Goal: Task Accomplishment & Management: Complete application form

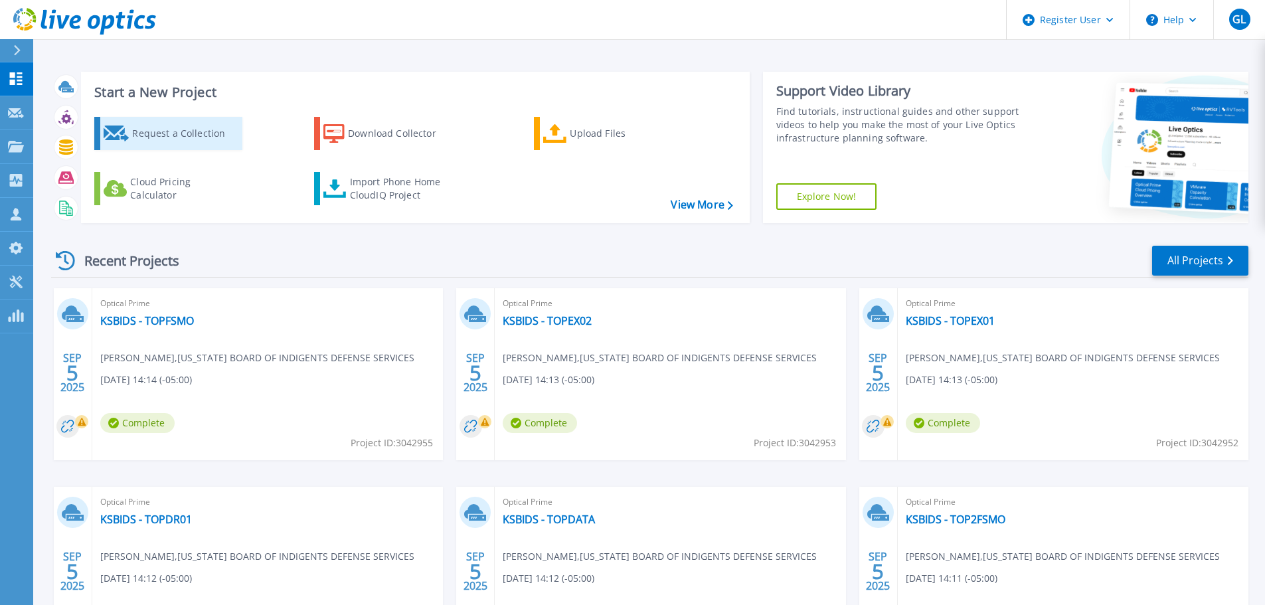
click at [155, 137] on div "Request a Collection" at bounding box center [185, 133] width 106 height 27
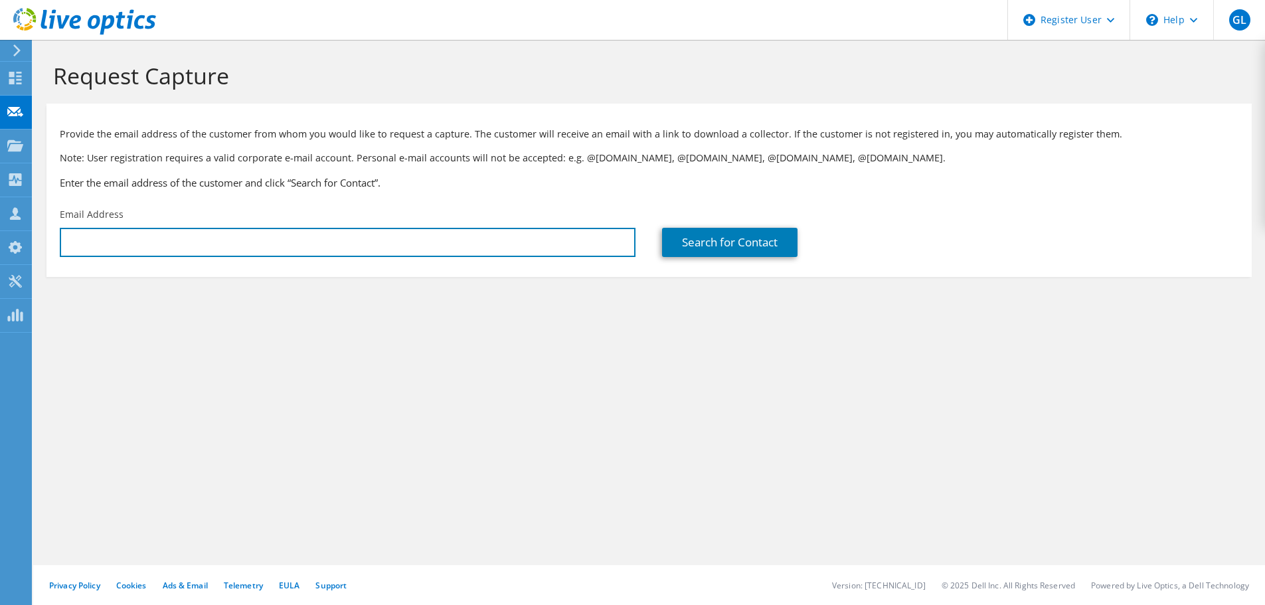
drag, startPoint x: 153, startPoint y: 245, endPoint x: 108, endPoint y: 325, distance: 91.8
click at [151, 245] on input "text" at bounding box center [348, 242] width 576 height 29
paste input "tracy@missouri.edu"
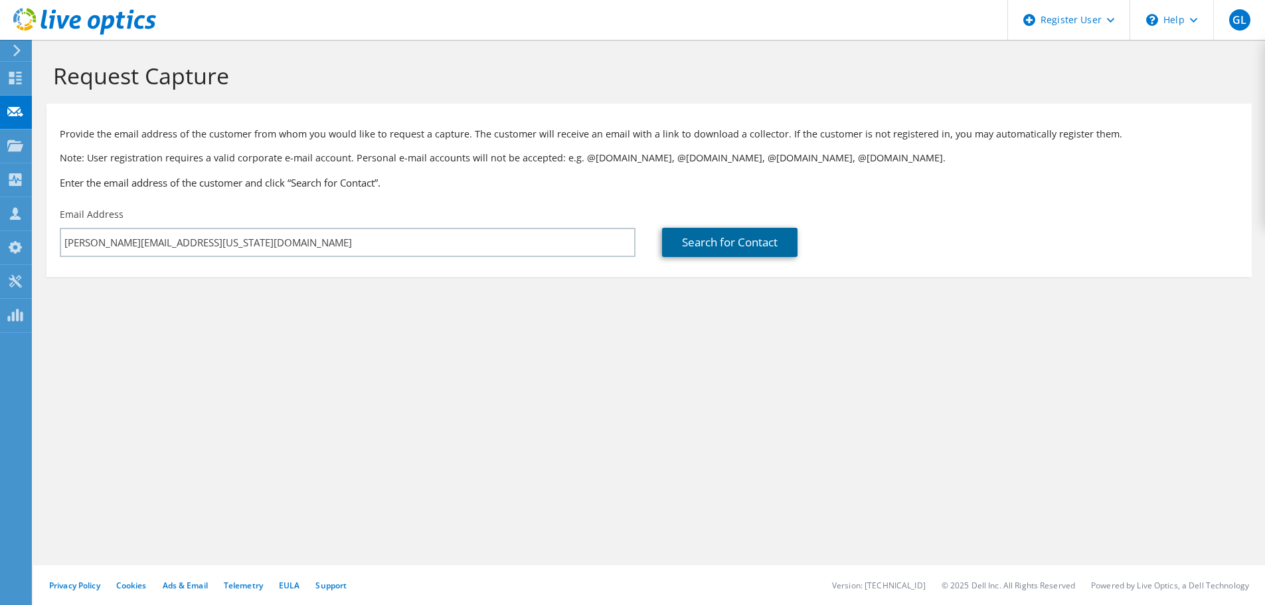
click at [710, 249] on link "Search for Contact" at bounding box center [729, 242] width 135 height 29
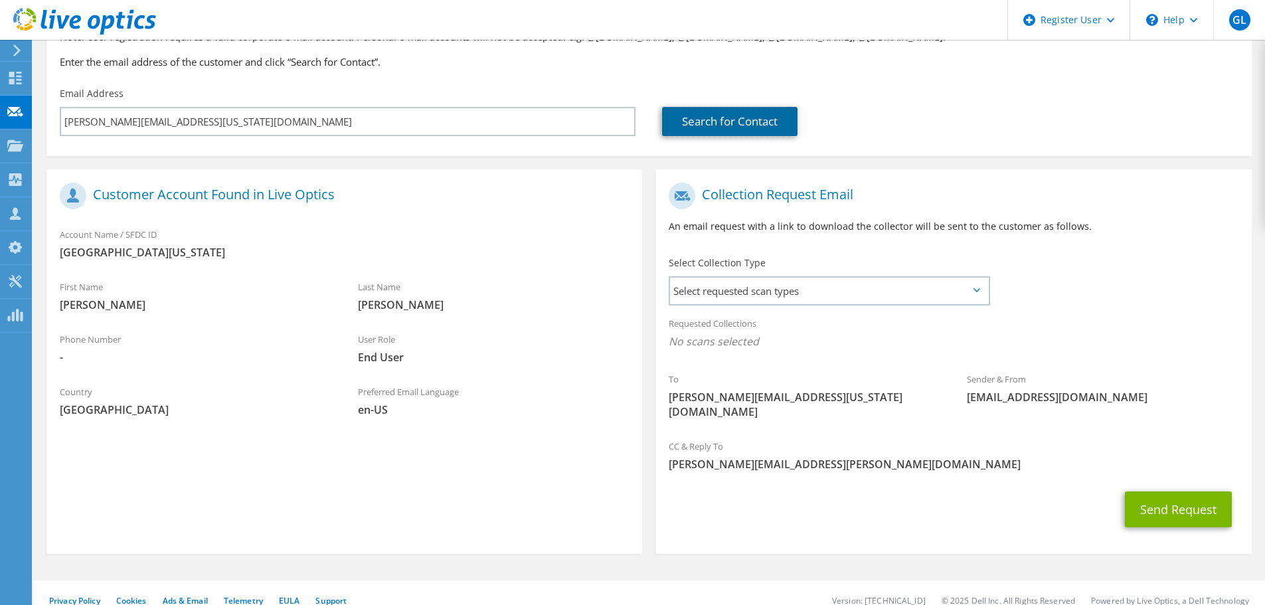
scroll to position [121, 0]
click at [976, 293] on span "Select requested scan types" at bounding box center [829, 290] width 318 height 27
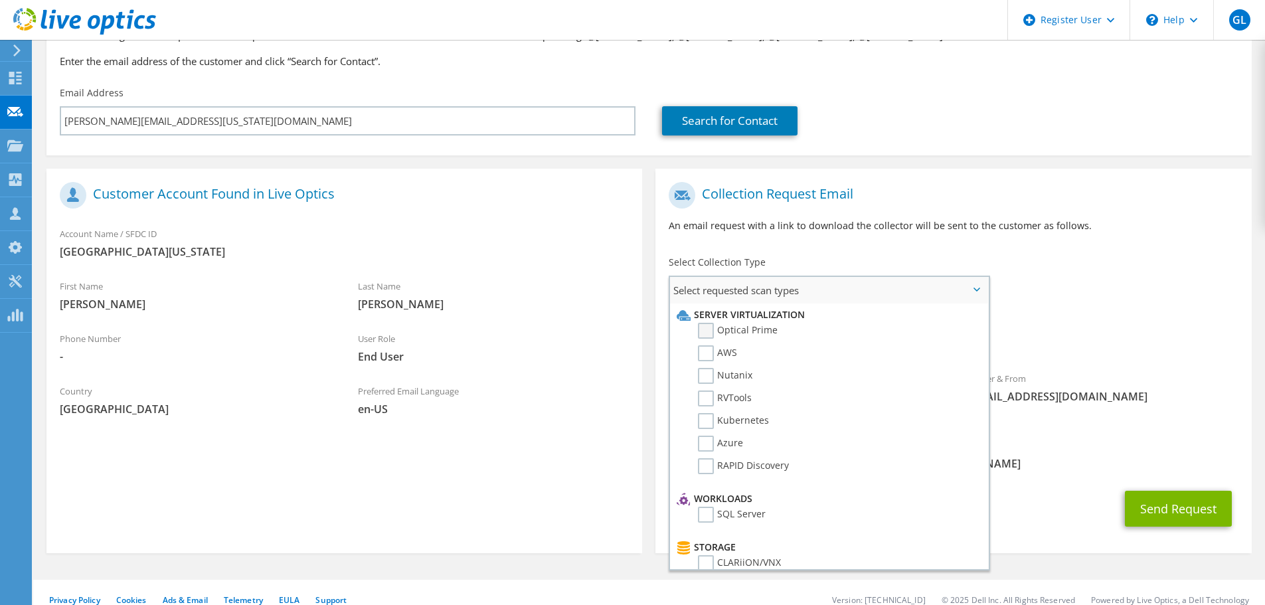
click at [707, 331] on label "Optical Prime" at bounding box center [738, 331] width 80 height 16
click at [0, 0] on input "Optical Prime" at bounding box center [0, 0] width 0 height 0
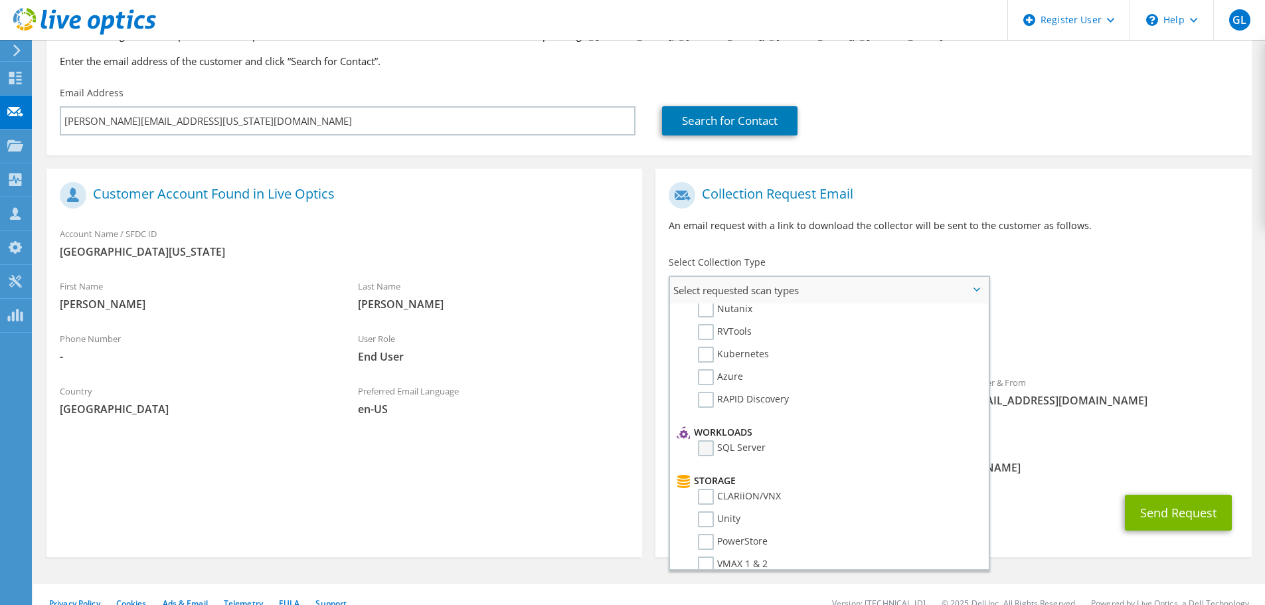
click at [708, 445] on label "SQL Server" at bounding box center [732, 448] width 68 height 16
click at [0, 0] on input "SQL Server" at bounding box center [0, 0] width 0 height 0
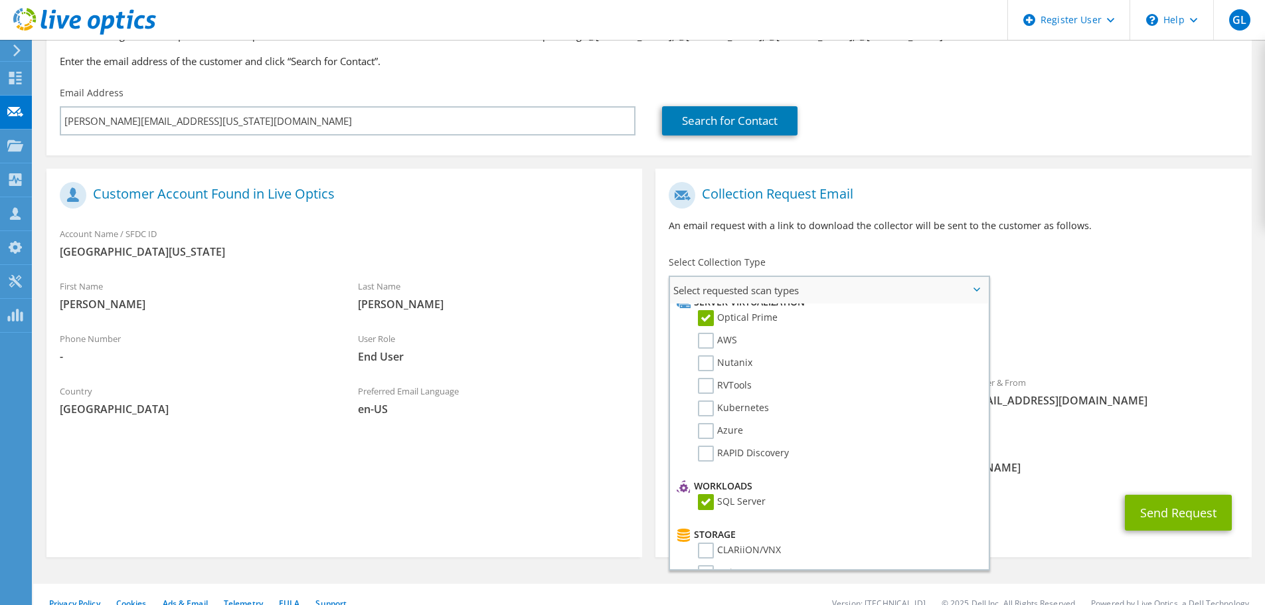
scroll to position [0, 0]
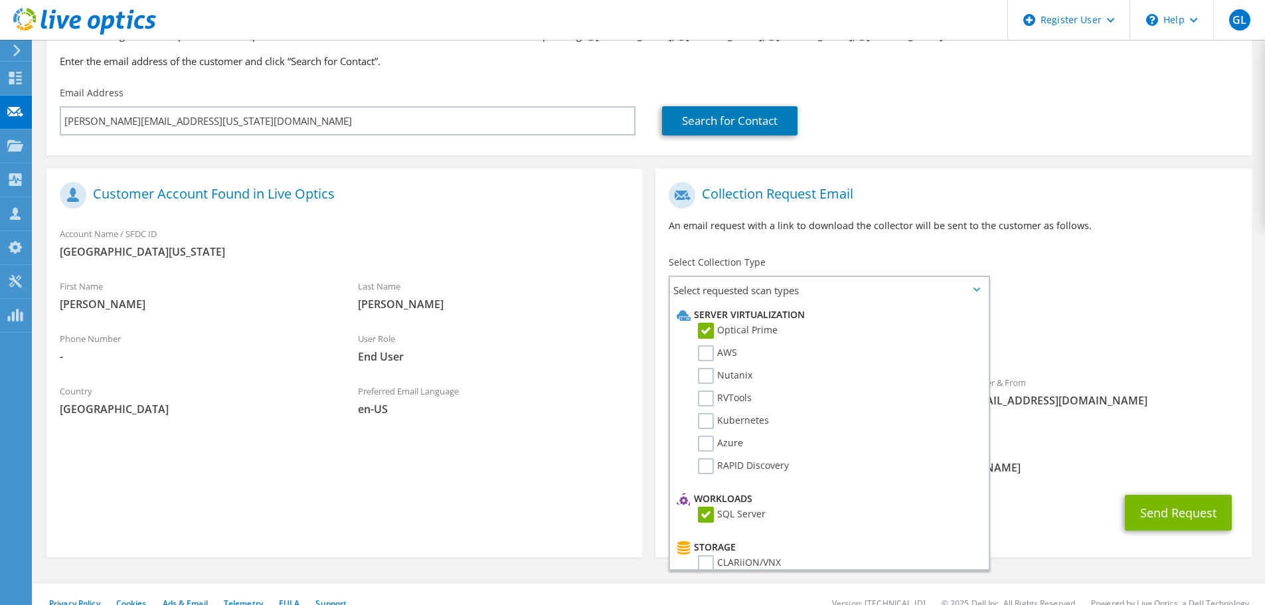
click at [1045, 460] on span "Gregory.Lacroix@Dell.com" at bounding box center [952, 467] width 569 height 15
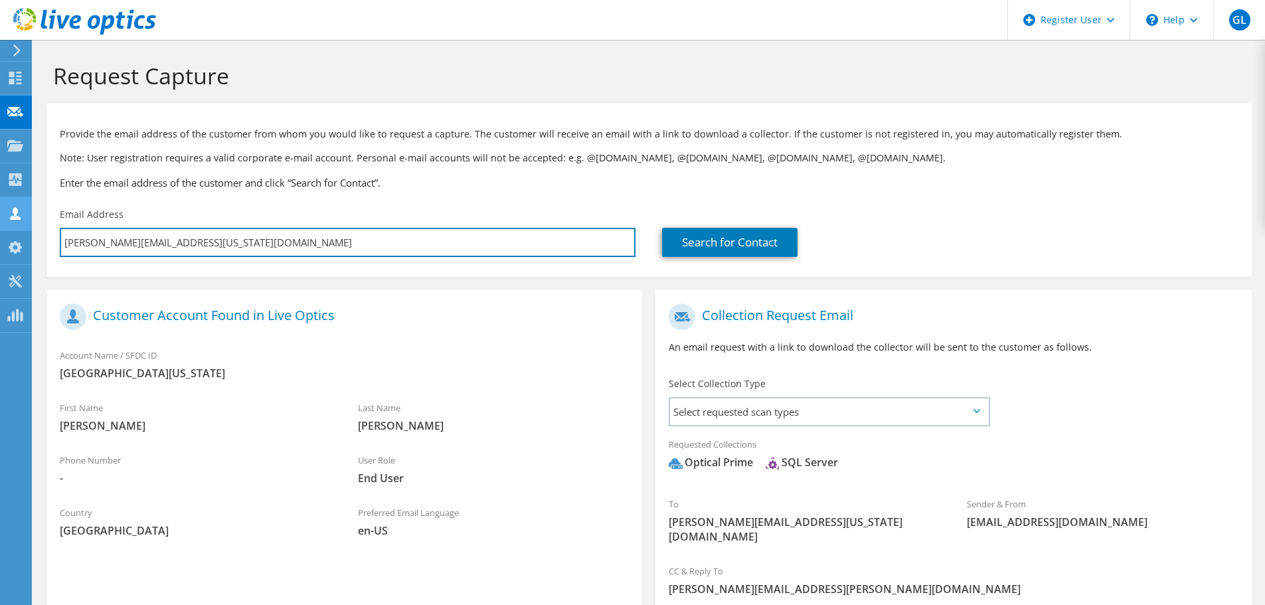
drag, startPoint x: 195, startPoint y: 247, endPoint x: 0, endPoint y: 226, distance: 196.3
click at [0, 226] on div "GL Dell User Gregory Lacroix Gregory.Lacroix@Dell.com Dell My Profile Log Out \…" at bounding box center [632, 372] width 1265 height 745
click at [206, 252] on input "tracy@missouri.edu" at bounding box center [348, 242] width 576 height 29
drag, startPoint x: 181, startPoint y: 244, endPoint x: 0, endPoint y: 238, distance: 180.7
click at [0, 238] on div "GL Dell User Gregory Lacroix Gregory.Lacroix@Dell.com Dell My Profile Log Out \…" at bounding box center [632, 372] width 1265 height 745
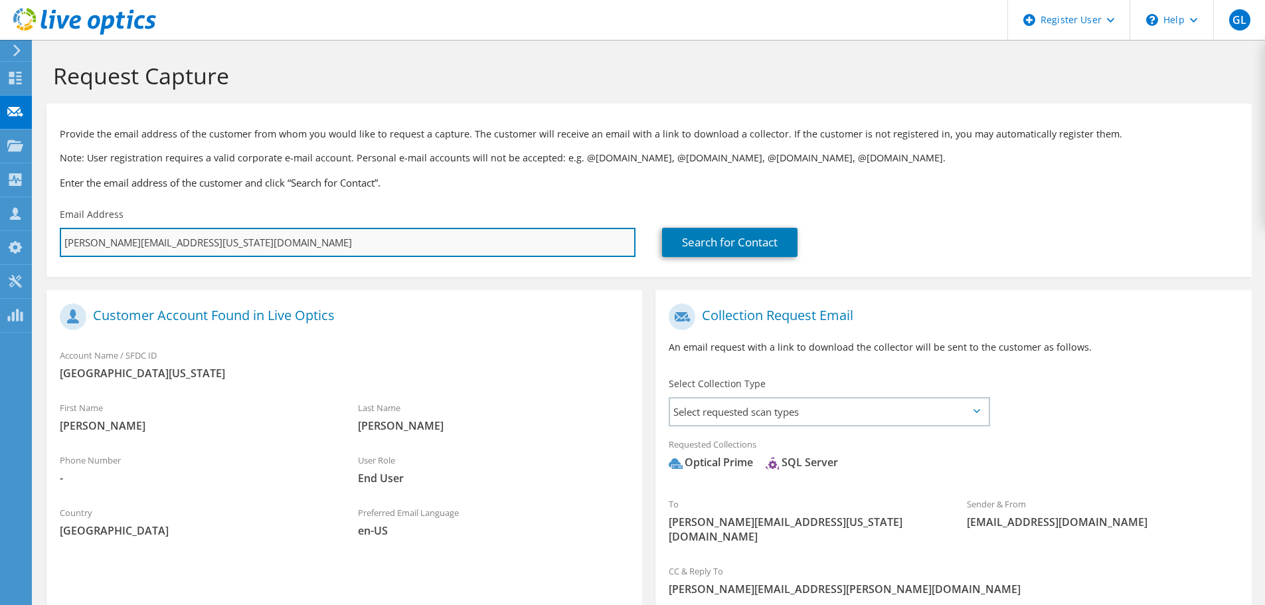
click at [143, 239] on input "tracy@missouri.edu" at bounding box center [348, 242] width 576 height 29
paste input "partisen@umsystem"
type input "partisen@umsystem.edu"
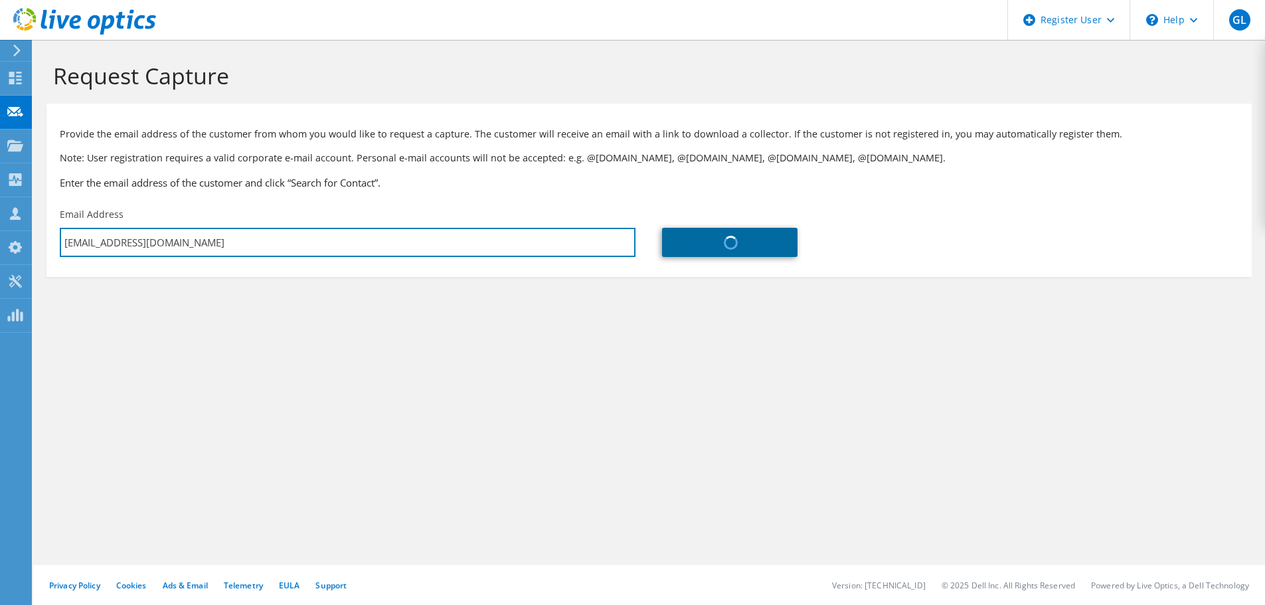
type input "UNIVERSITY OF MISSOURI SYSTEM ADMIN"
type input "Nicholas S."
type input "Partise"
type input "United States"
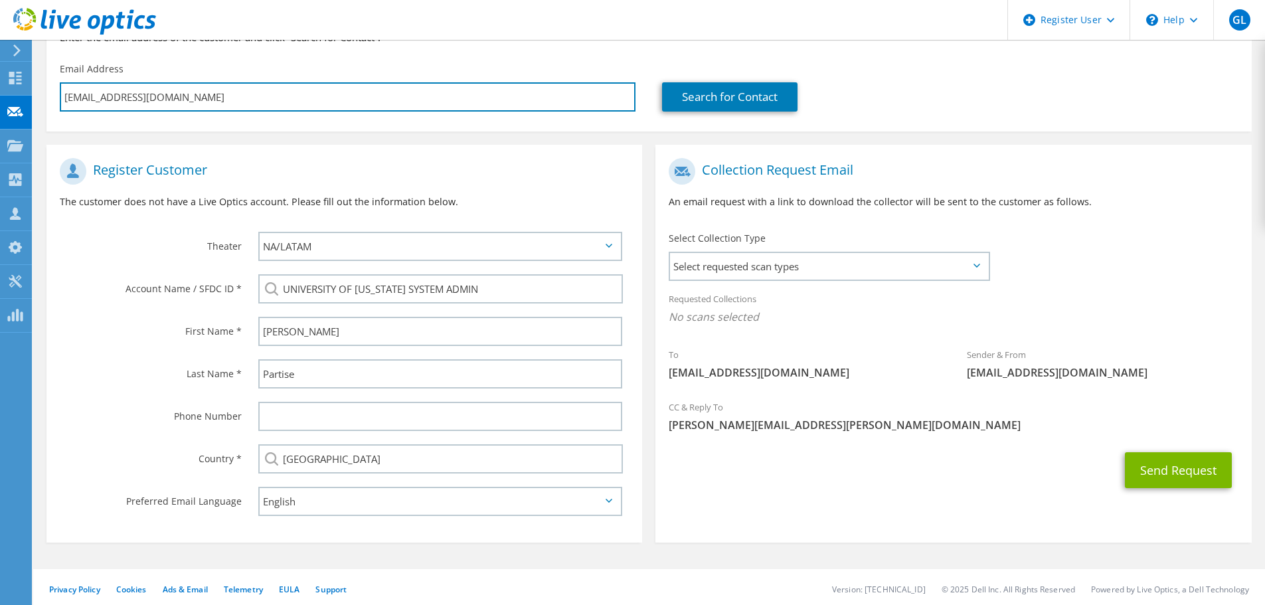
scroll to position [149, 0]
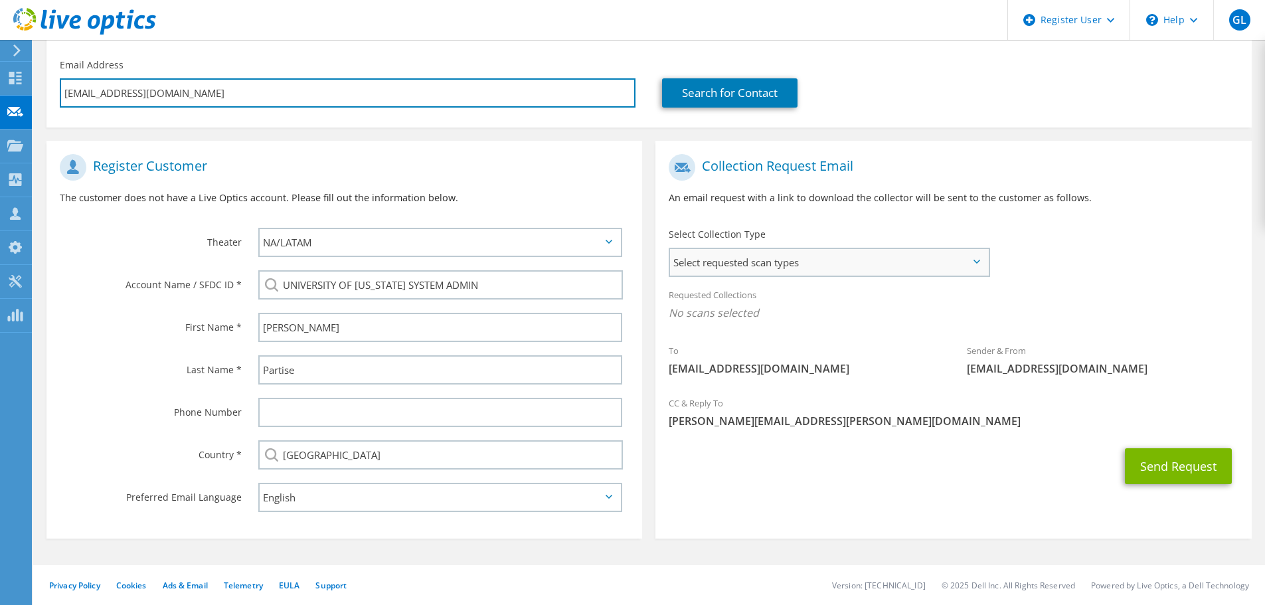
type input "partisen@umsystem.edu"
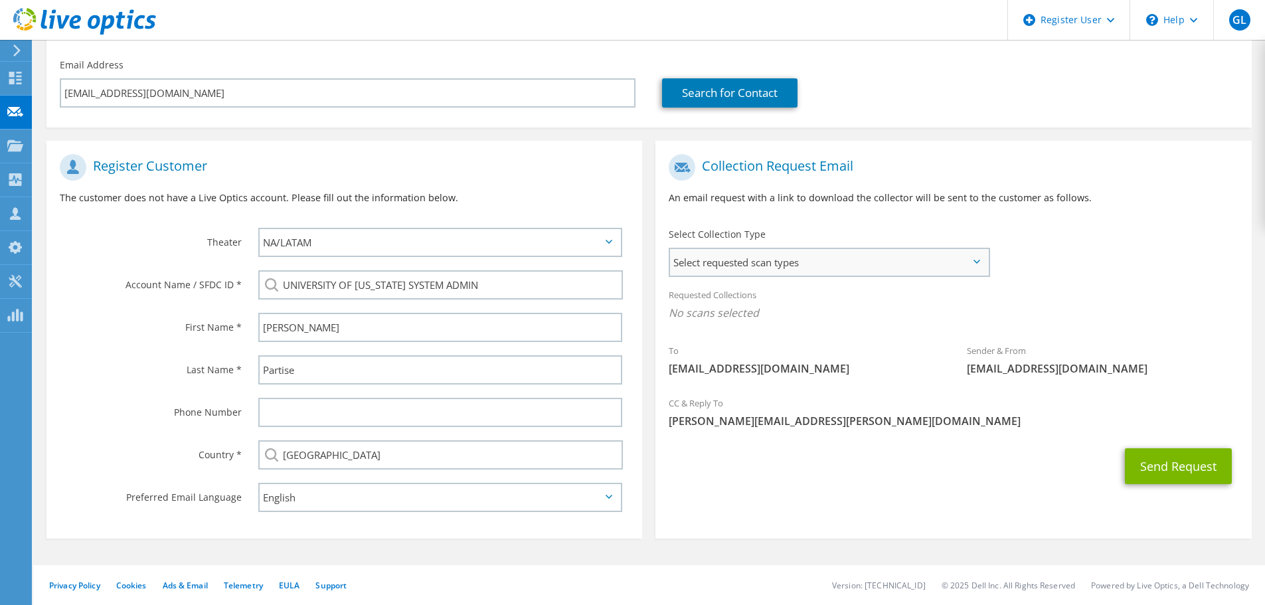
click at [803, 264] on span "Select requested scan types" at bounding box center [829, 262] width 318 height 27
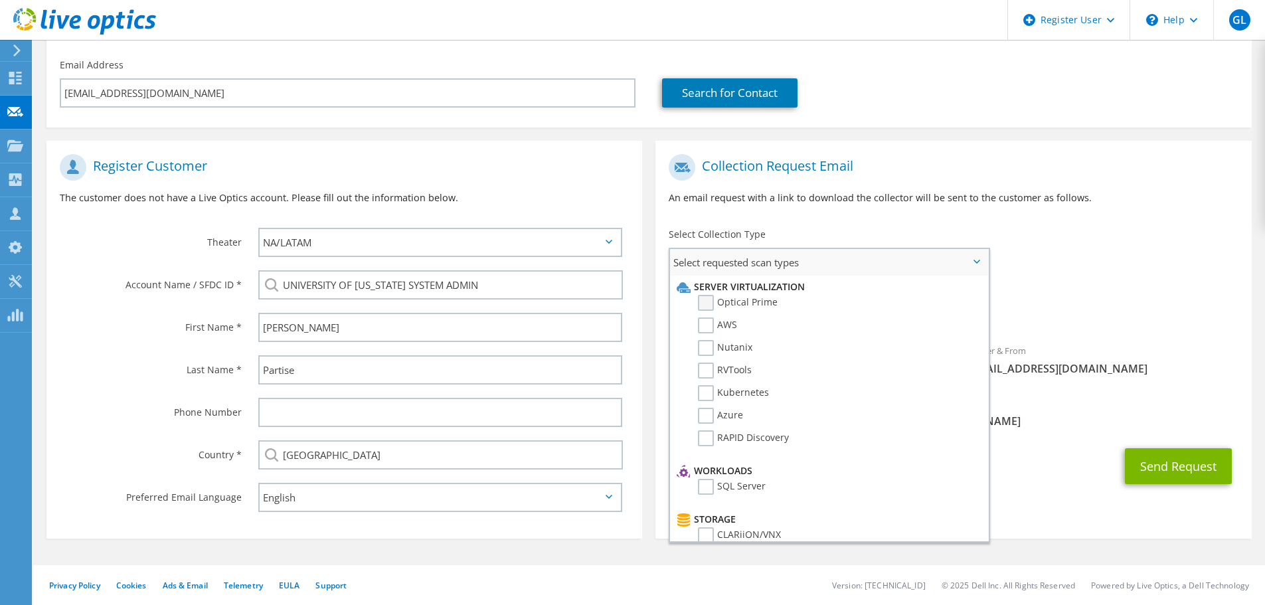
click at [714, 302] on label "Optical Prime" at bounding box center [738, 303] width 80 height 16
click at [0, 0] on input "Optical Prime" at bounding box center [0, 0] width 0 height 0
click at [704, 487] on label "SQL Server" at bounding box center [732, 487] width 68 height 16
click at [0, 0] on input "SQL Server" at bounding box center [0, 0] width 0 height 0
click at [1045, 465] on div "Send Request" at bounding box center [952, 469] width 595 height 49
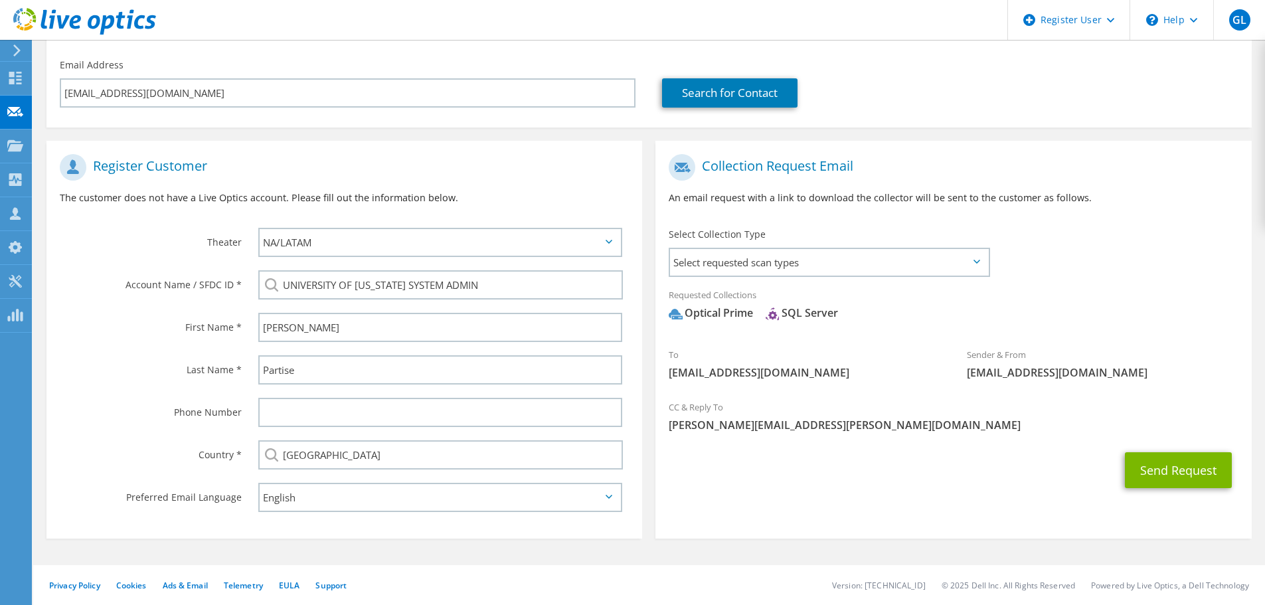
click at [975, 263] on icon at bounding box center [976, 262] width 7 height 4
click at [955, 250] on span "Select requested scan types" at bounding box center [829, 262] width 318 height 27
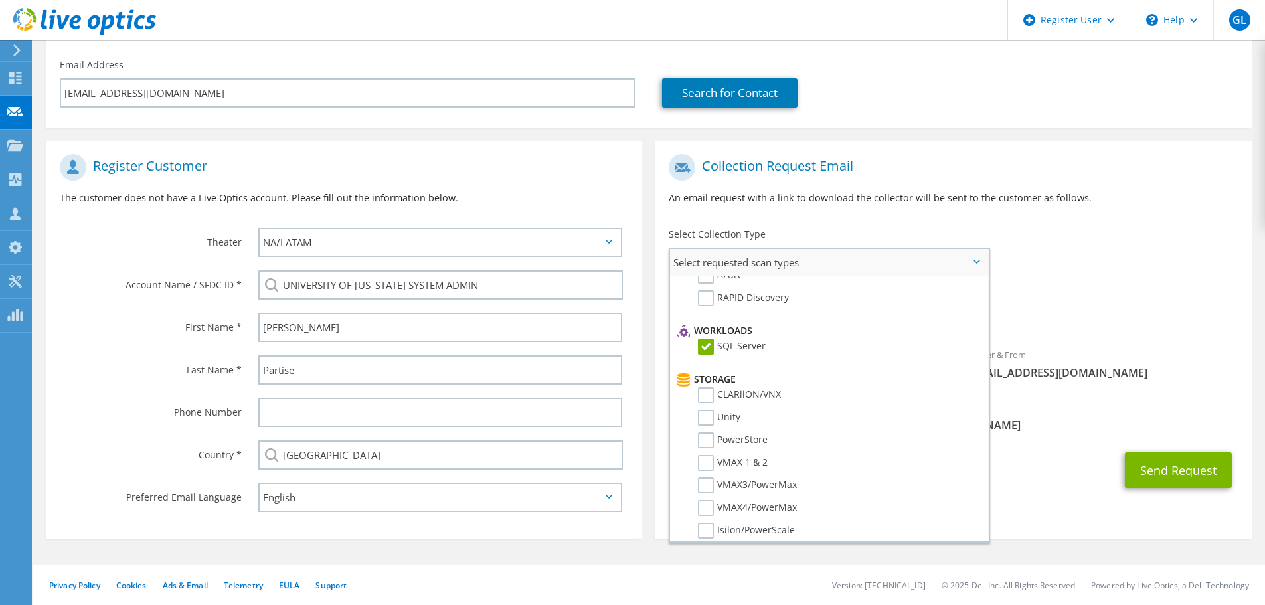
scroll to position [0, 0]
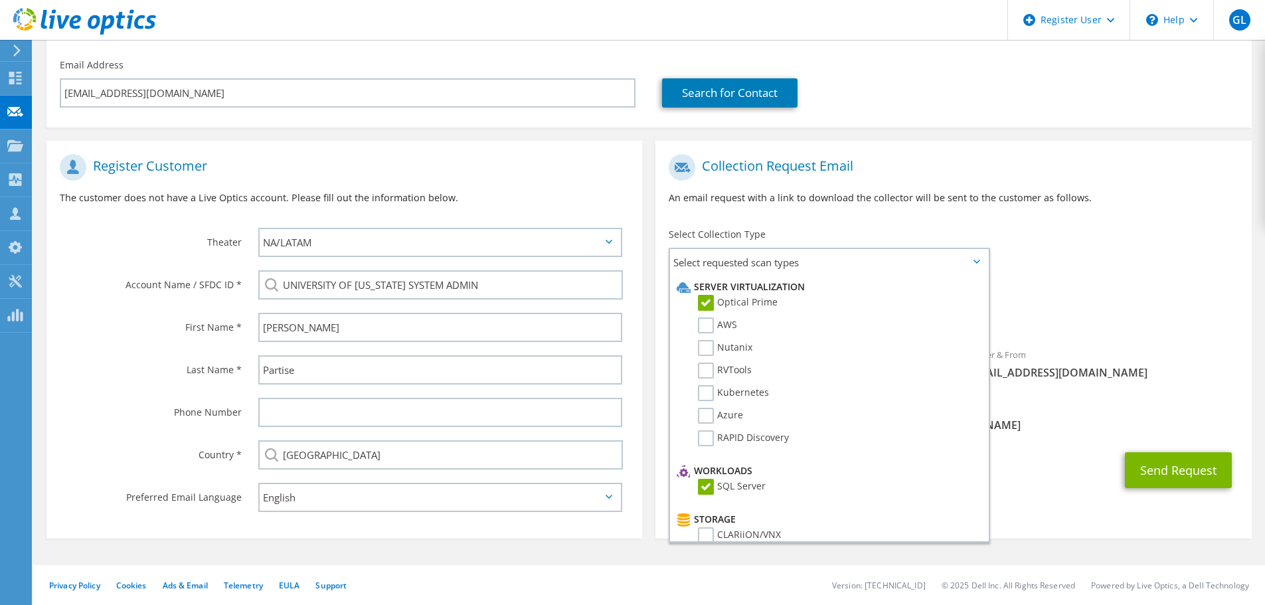
click at [1111, 272] on div "To partisen@umsystem.edu Sender & From liveoptics@liveoptics.com" at bounding box center [952, 270] width 595 height 246
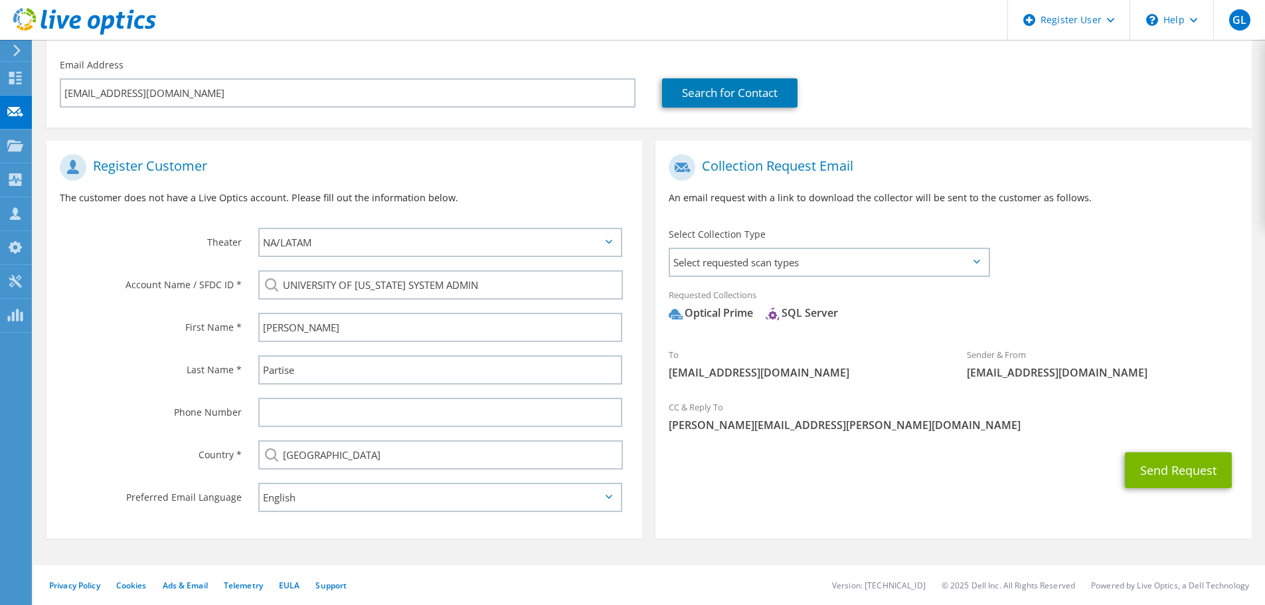
click at [842, 458] on div "Send Request" at bounding box center [952, 469] width 595 height 49
click at [1176, 471] on button "Send Request" at bounding box center [1178, 470] width 107 height 36
